Goal: Entertainment & Leisure: Consume media (video, audio)

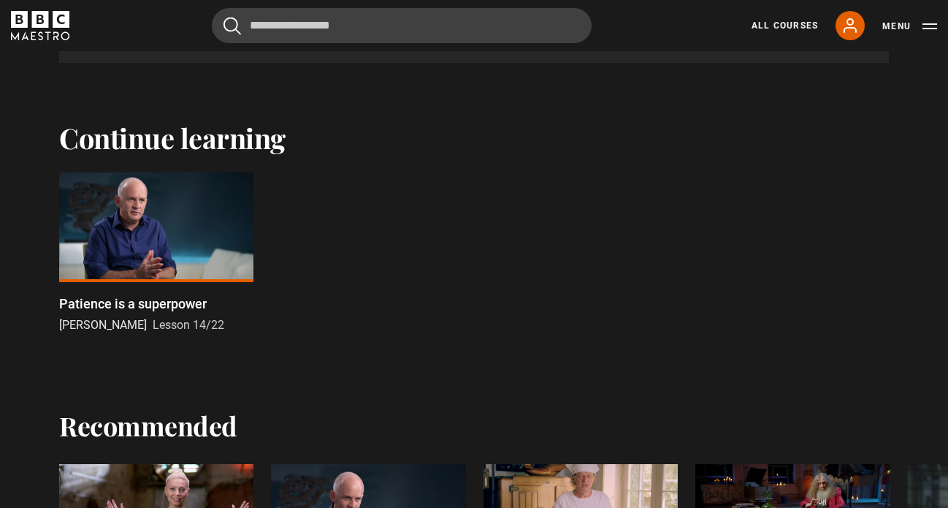
scroll to position [1014, 0]
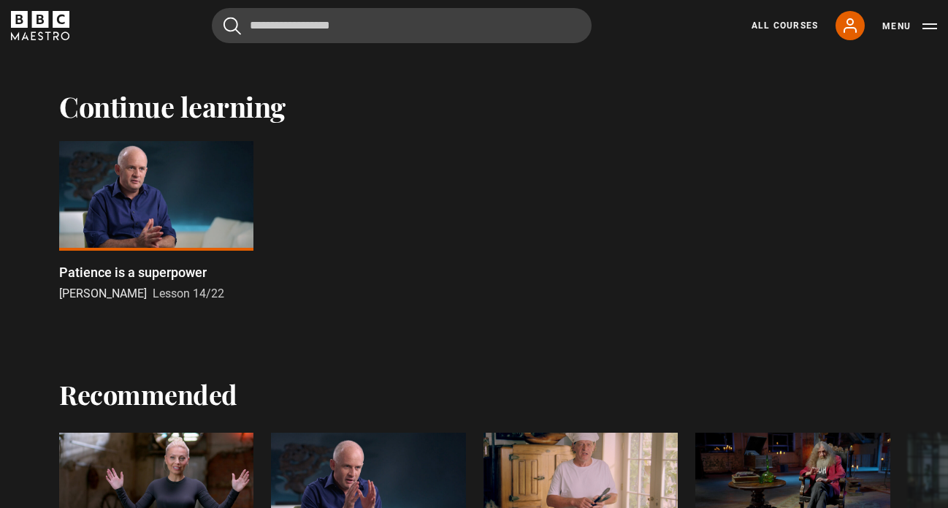
click at [199, 181] on div at bounding box center [156, 196] width 194 height 110
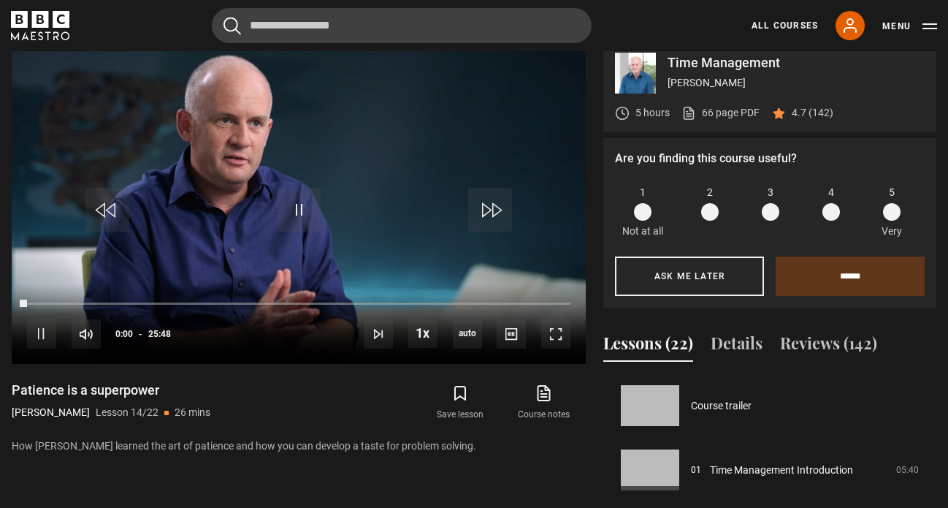
scroll to position [836, 0]
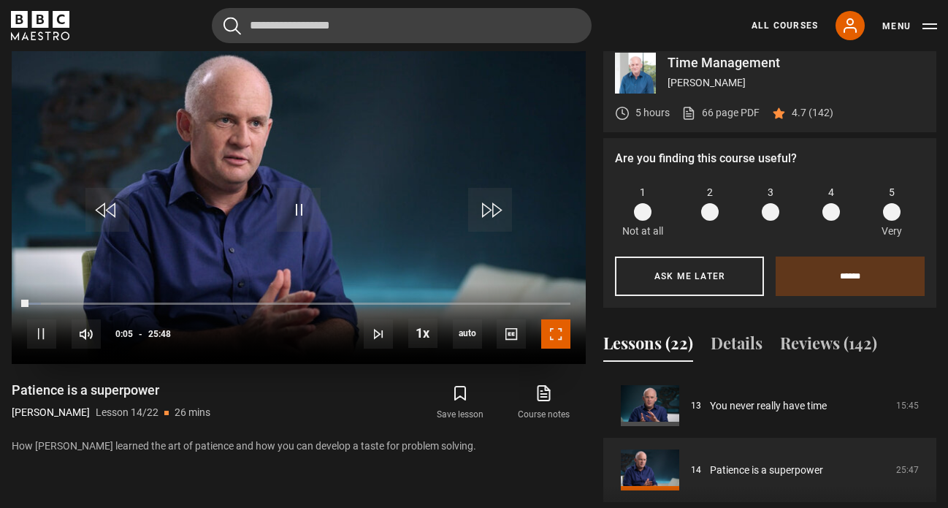
click at [561, 348] on span "Video Player" at bounding box center [555, 333] width 29 height 29
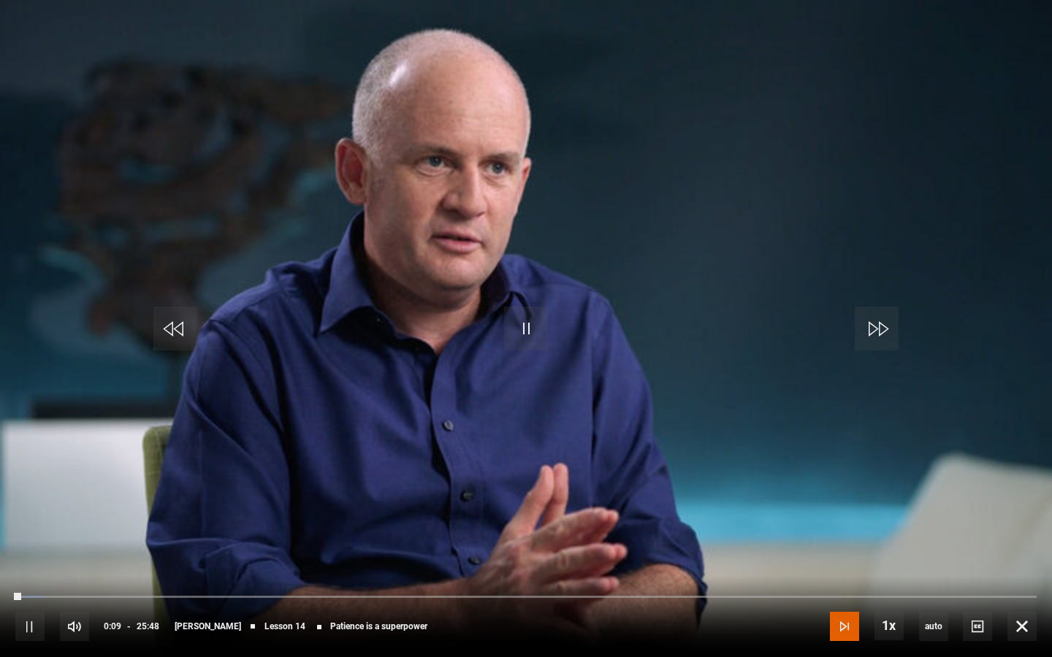
click at [844, 507] on span "Video Player" at bounding box center [844, 626] width 29 height 29
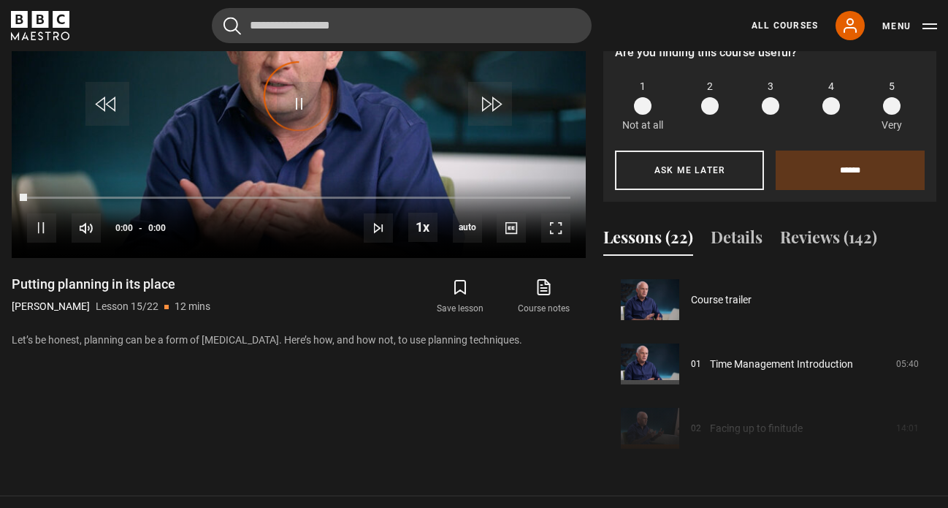
scroll to position [900, 0]
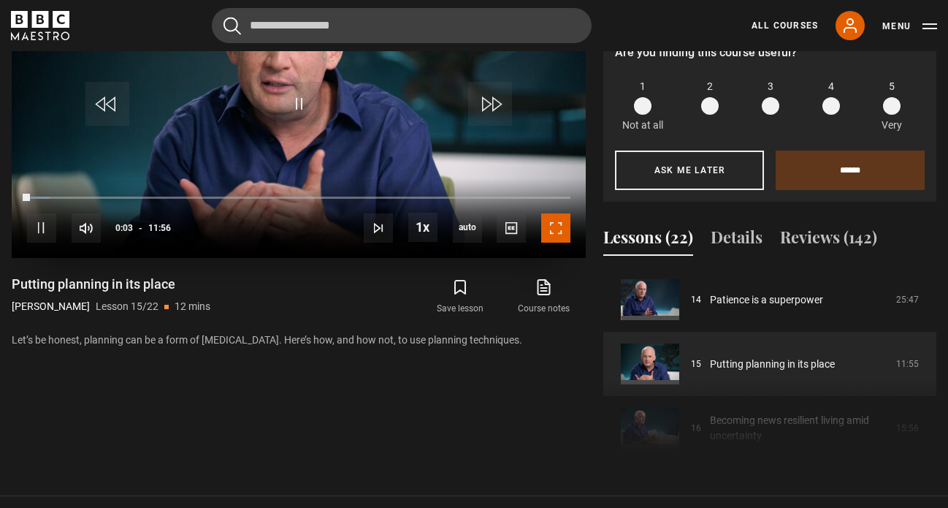
click at [558, 243] on span "Video Player" at bounding box center [555, 227] width 29 height 29
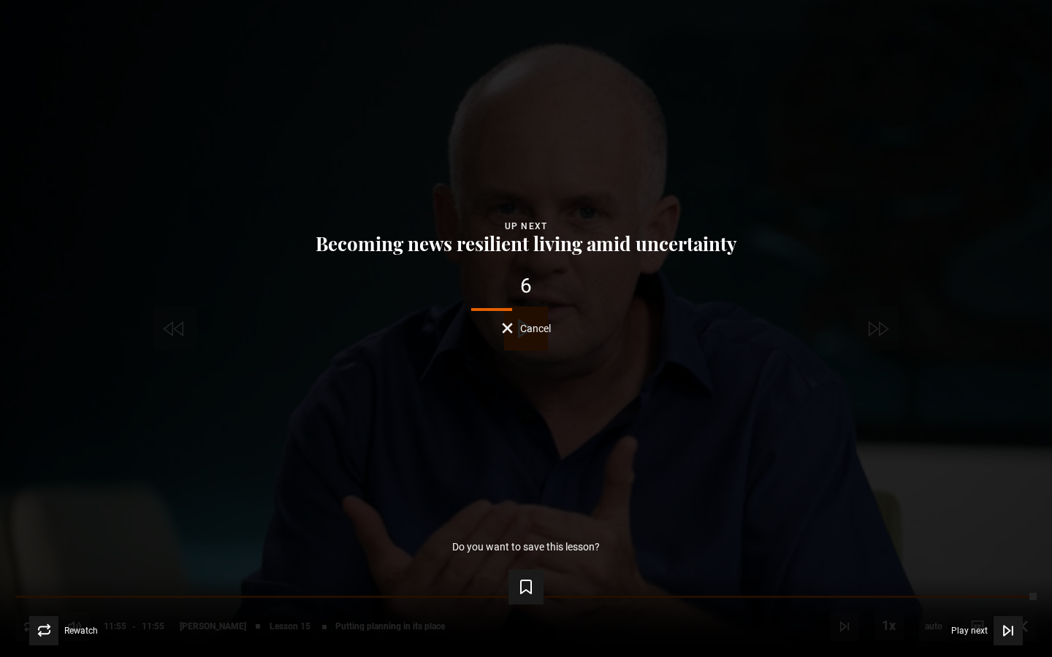
click at [537, 324] on span "Cancel" at bounding box center [535, 329] width 31 height 10
